Goal: Check status: Check status

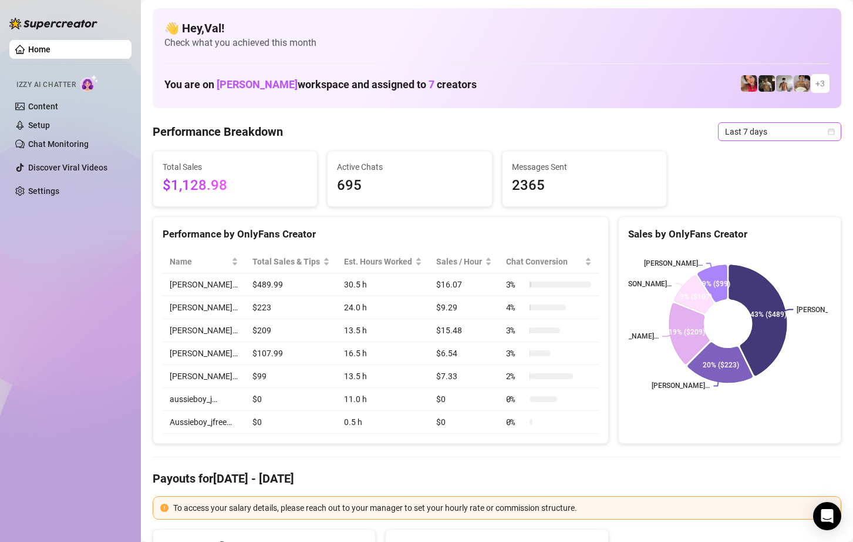
click at [823, 135] on span "Last 7 days" at bounding box center [779, 132] width 109 height 18
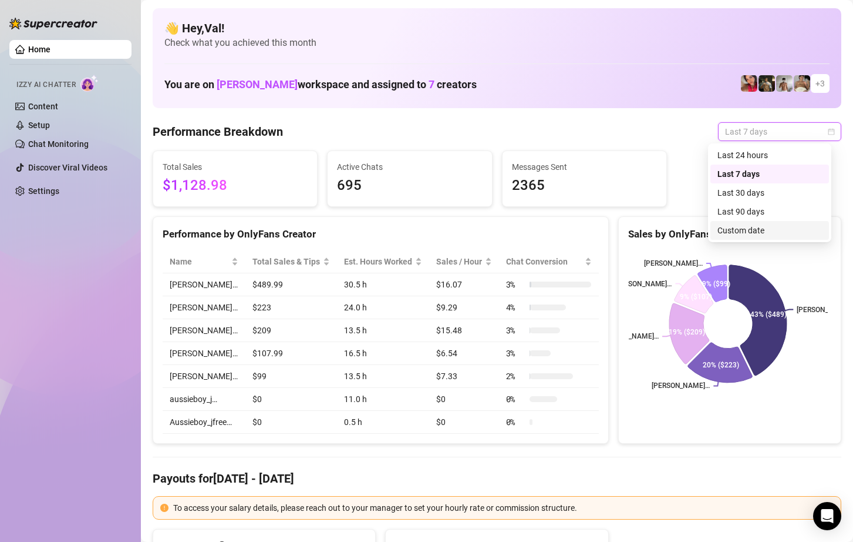
click at [742, 227] on div "Custom date" at bounding box center [770, 230] width 105 height 13
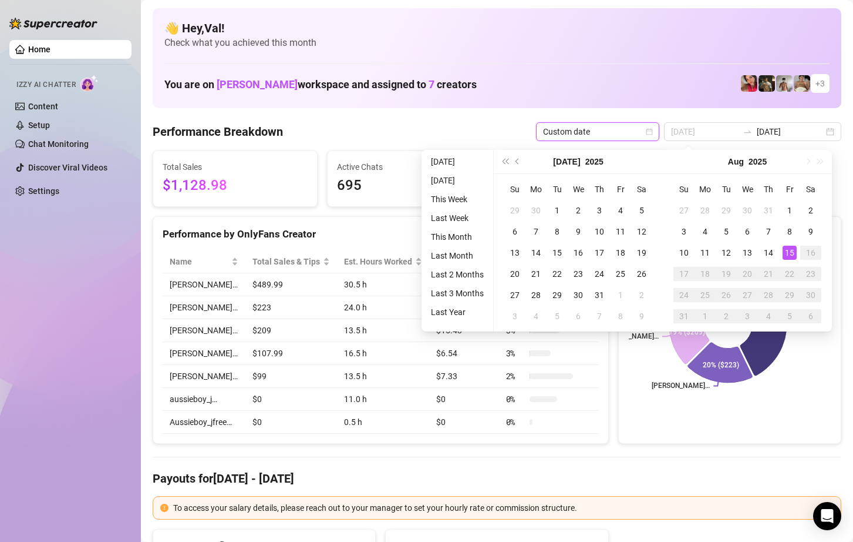
type input "[DATE]"
click at [792, 250] on div "15" at bounding box center [790, 253] width 14 height 14
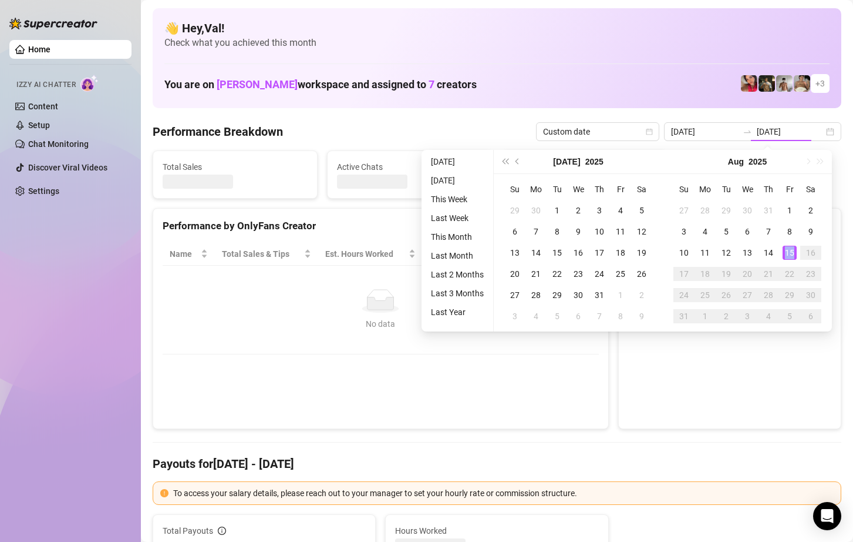
type input "[DATE]"
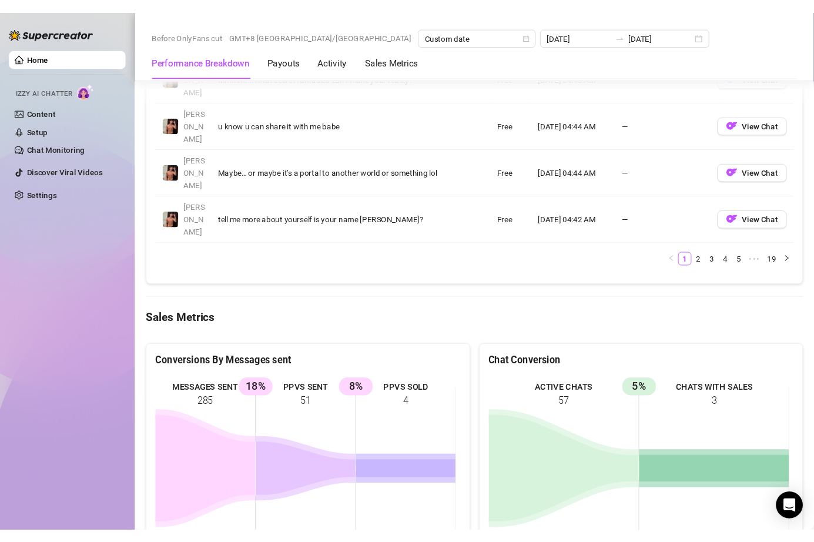
scroll to position [1468, 0]
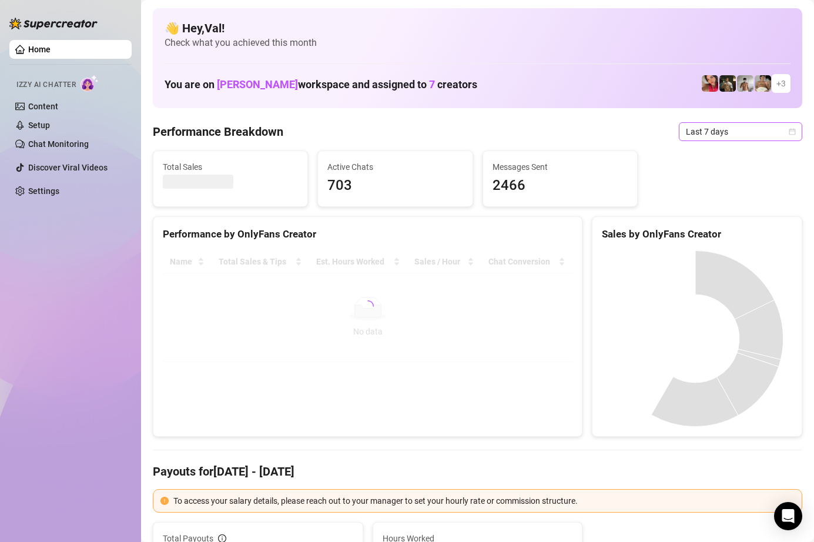
click at [789, 131] on icon "calendar" at bounding box center [792, 131] width 6 height 6
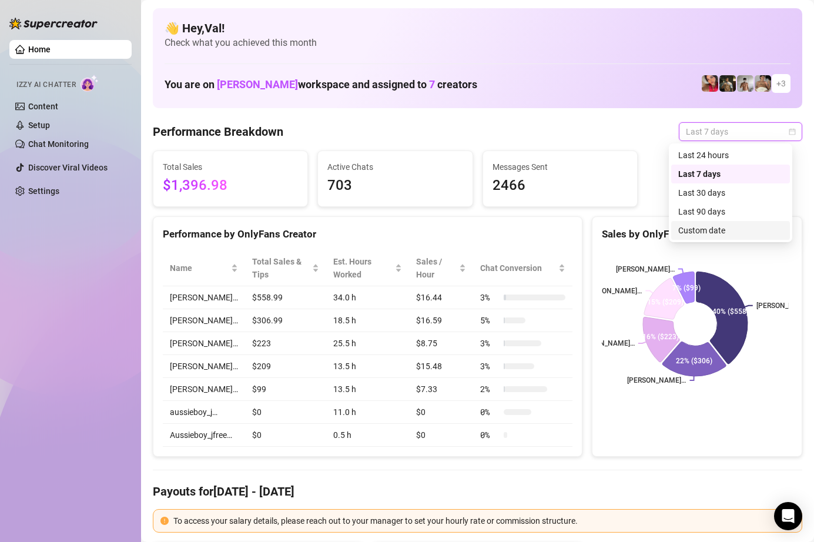
click at [679, 228] on div "Custom date" at bounding box center [730, 230] width 105 height 13
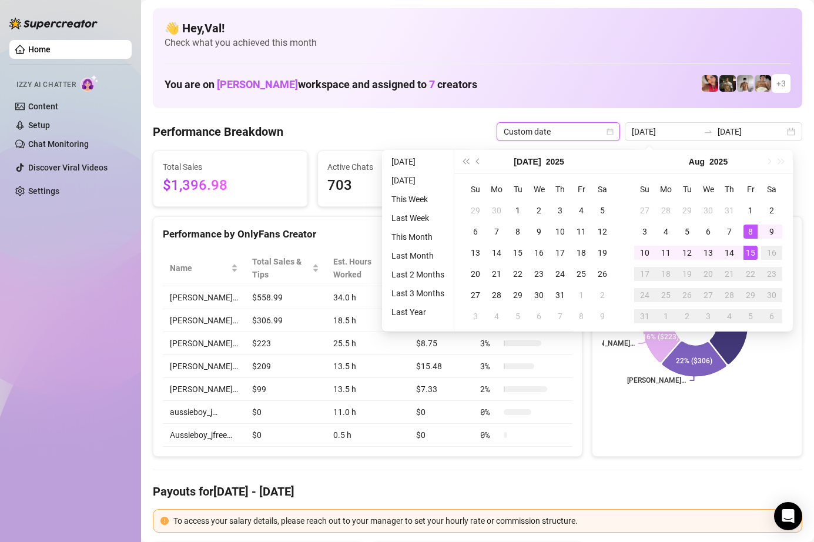
type input "[DATE]"
click at [749, 248] on div "15" at bounding box center [750, 253] width 14 height 14
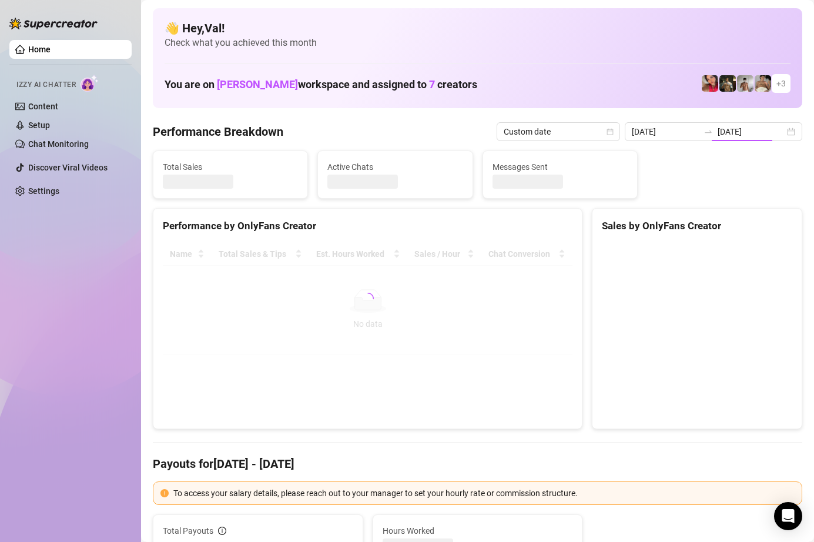
type input "[DATE]"
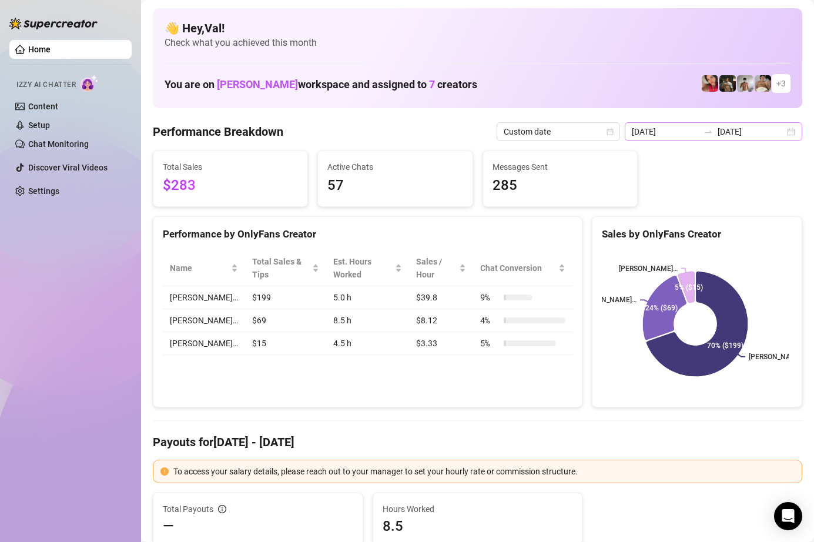
click at [782, 133] on div "[DATE] [DATE]" at bounding box center [712, 131] width 177 height 19
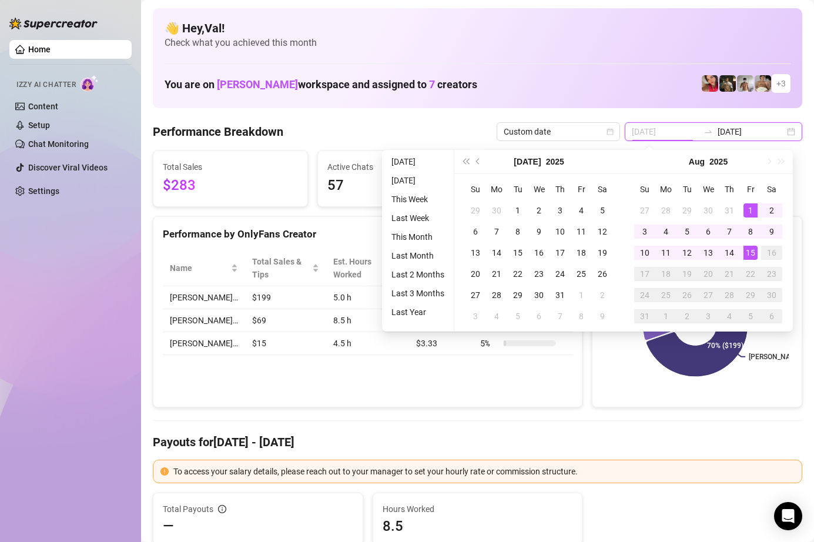
type input "[DATE]"
click at [748, 209] on div "1" at bounding box center [750, 210] width 14 height 14
type input "[DATE]"
click at [750, 248] on div "15" at bounding box center [750, 253] width 14 height 14
type input "2025-08-01"
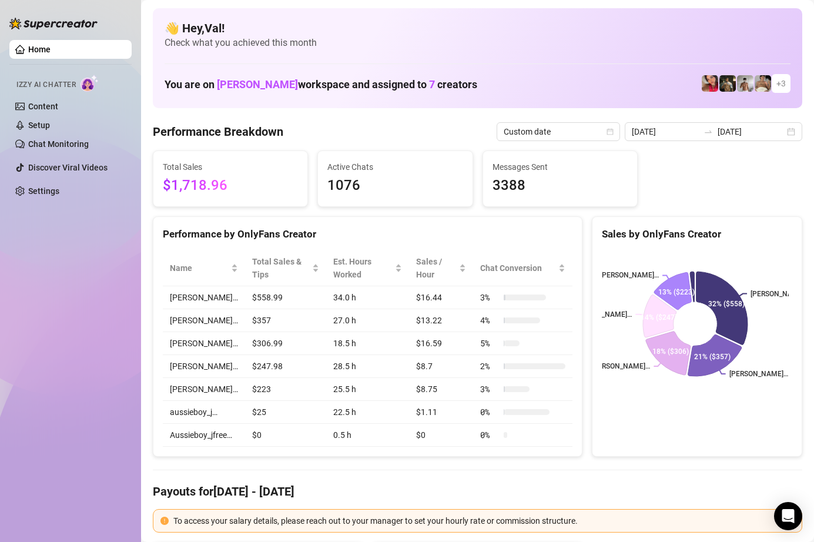
click at [710, 491] on h4 "Payouts for Aug 1 - Aug 15" at bounding box center [477, 491] width 649 height 16
